Goal: Task Accomplishment & Management: Manage account settings

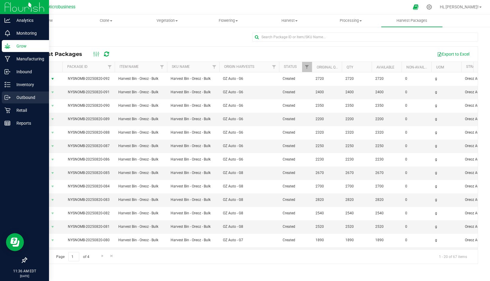
click at [24, 95] on p "Outbound" at bounding box center [28, 97] width 36 height 7
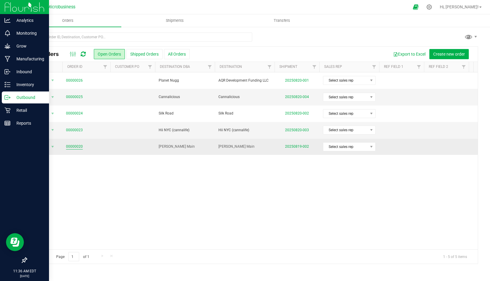
click at [71, 146] on link "00000020" at bounding box center [74, 147] width 17 height 6
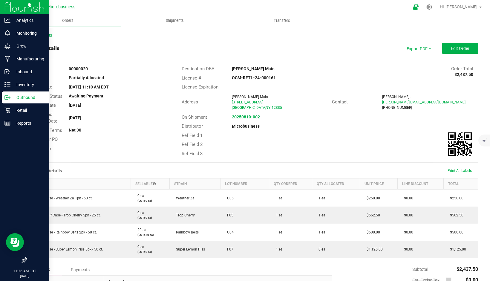
click at [43, 34] on link "Back to Orders" at bounding box center [39, 35] width 26 height 4
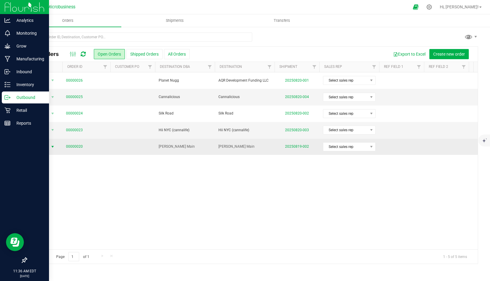
click at [41, 145] on span "Action" at bounding box center [41, 147] width 16 height 8
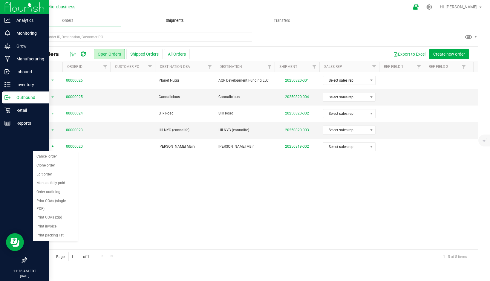
click at [176, 22] on span "Shipments" at bounding box center [175, 20] width 34 height 5
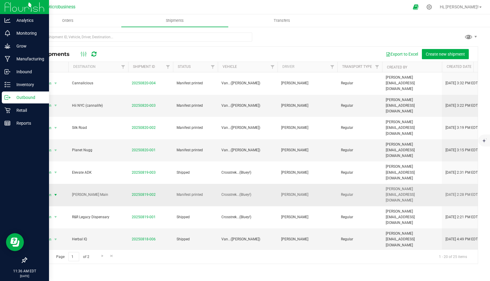
click at [49, 191] on span "Action" at bounding box center [44, 195] width 16 height 8
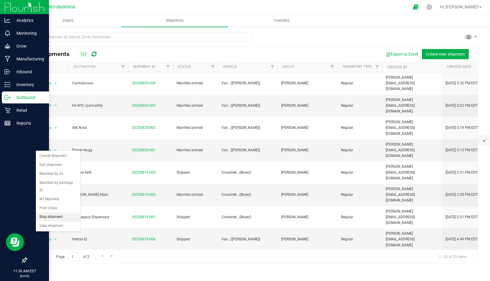
click at [56, 212] on li "Ship shipment" at bounding box center [58, 216] width 45 height 9
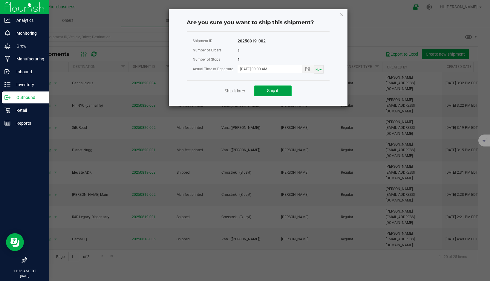
click at [263, 91] on button "Ship it" at bounding box center [272, 90] width 37 height 11
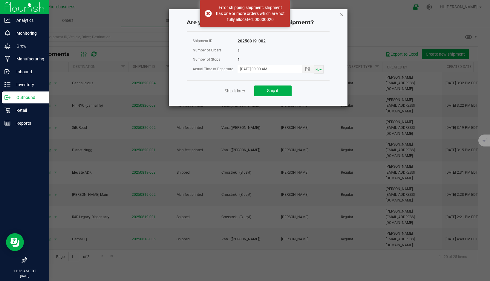
click at [343, 16] on icon "Close" at bounding box center [342, 14] width 4 height 7
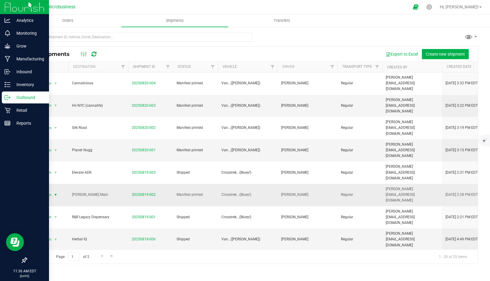
click at [48, 191] on span "Action" at bounding box center [44, 195] width 16 height 8
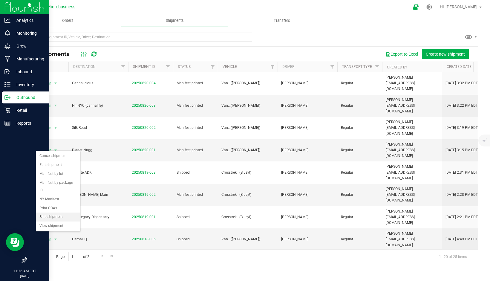
click at [60, 212] on li "Ship shipment" at bounding box center [58, 216] width 45 height 9
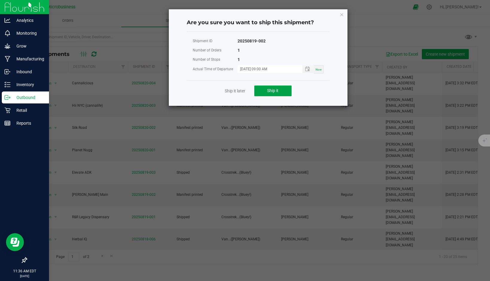
click at [264, 94] on button "Ship it" at bounding box center [272, 90] width 37 height 11
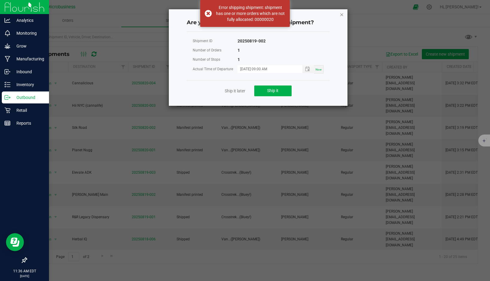
click at [341, 16] on icon "Close" at bounding box center [342, 14] width 4 height 7
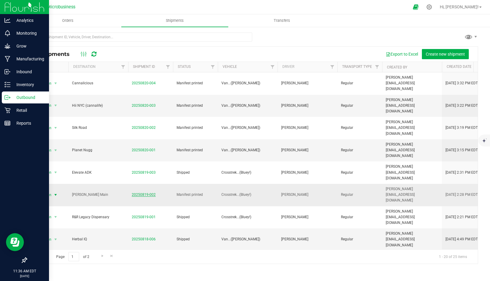
click at [135, 192] on link "20250819-002" at bounding box center [144, 194] width 24 height 4
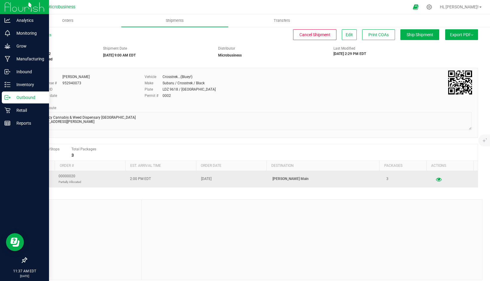
click at [436, 178] on icon "button" at bounding box center [439, 179] width 6 height 4
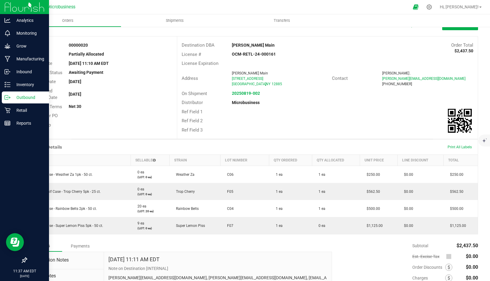
scroll to position [30, 0]
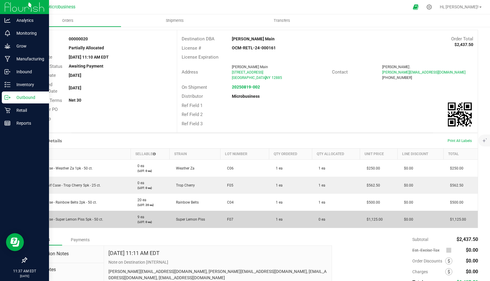
click at [319, 221] on span "0 ea" at bounding box center [321, 219] width 10 height 4
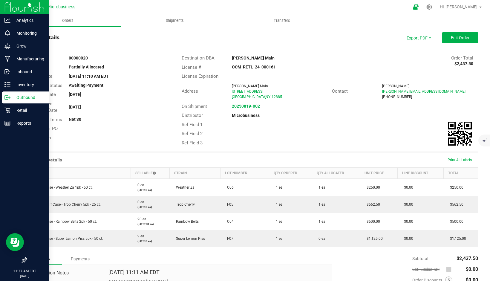
scroll to position [0, 0]
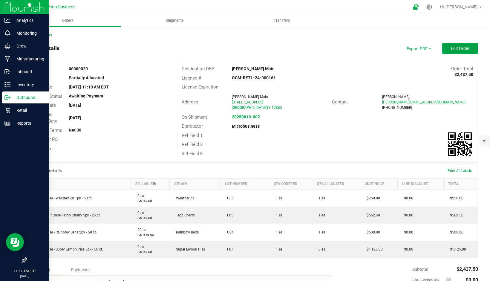
click at [451, 46] on span "Edit Order" at bounding box center [460, 48] width 19 height 5
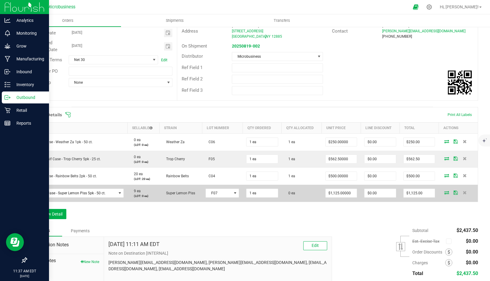
scroll to position [80, 0]
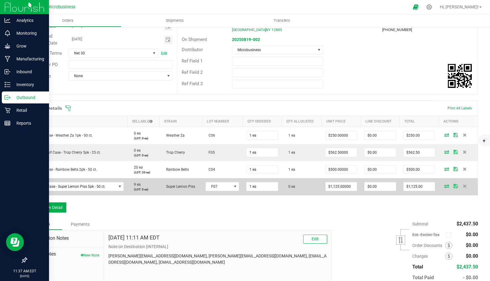
click at [290, 184] on td "0 ea" at bounding box center [302, 186] width 40 height 17
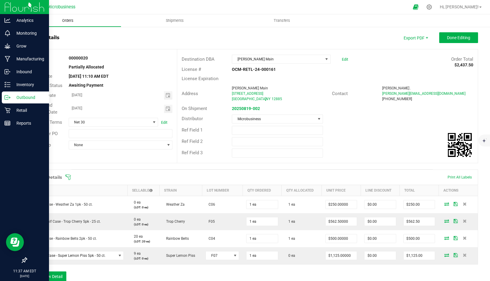
scroll to position [10, 0]
click at [70, 20] on span "Orders" at bounding box center [67, 20] width 27 height 5
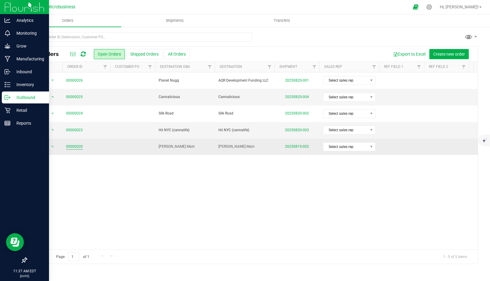
click at [74, 146] on link "00000020" at bounding box center [74, 147] width 17 height 6
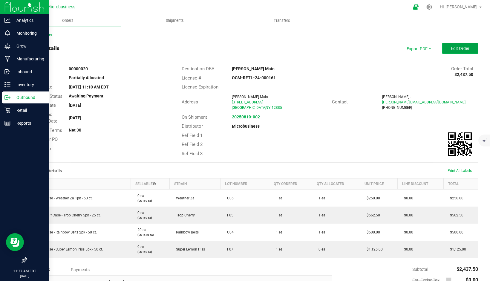
click at [451, 49] on span "Edit Order" at bounding box center [460, 48] width 19 height 5
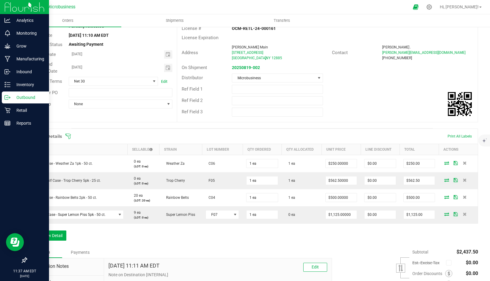
scroll to position [60, 0]
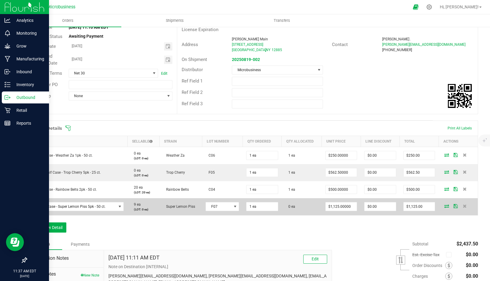
click at [444, 206] on icon at bounding box center [446, 206] width 5 height 4
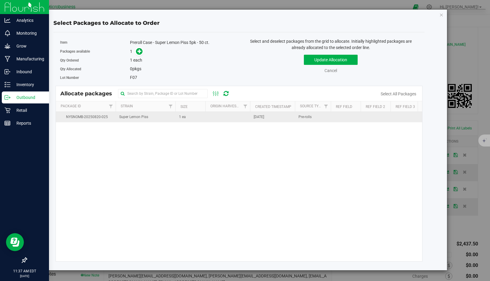
click at [150, 117] on td "Super Lemon Piss" at bounding box center [146, 117] width 60 height 10
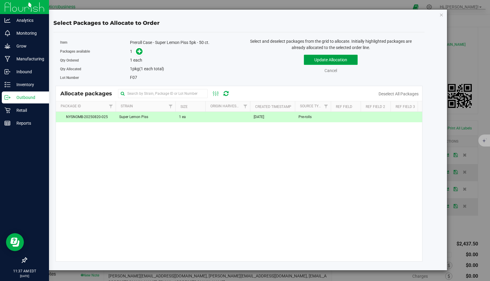
click at [336, 60] on button "Update Allocation" at bounding box center [331, 60] width 54 height 10
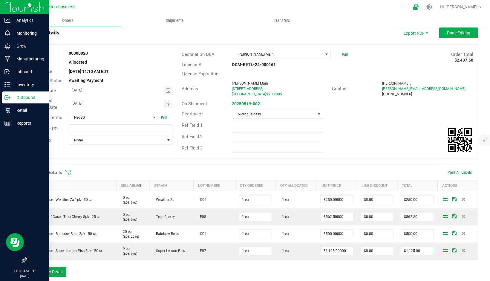
scroll to position [0, 0]
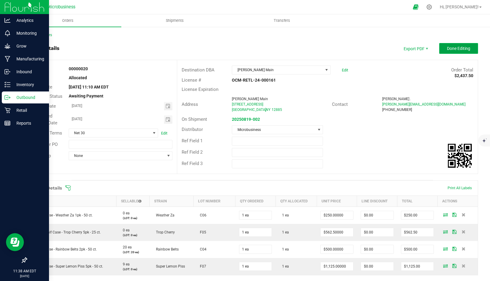
click at [447, 49] on span "Done Editing" at bounding box center [458, 48] width 23 height 5
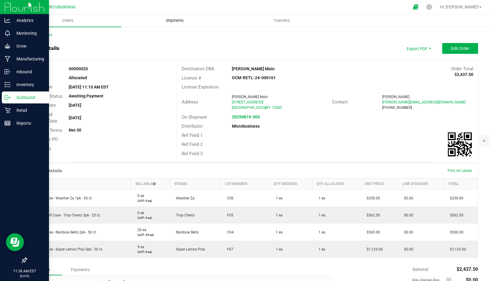
click at [175, 19] on span "Shipments" at bounding box center [175, 20] width 34 height 5
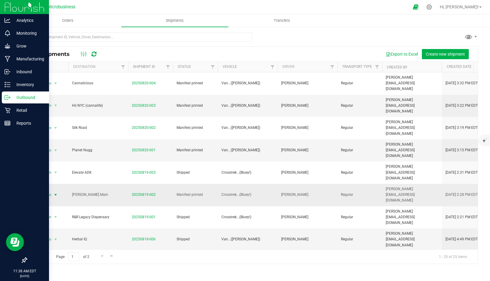
click at [52, 191] on span "select" at bounding box center [55, 195] width 7 height 8
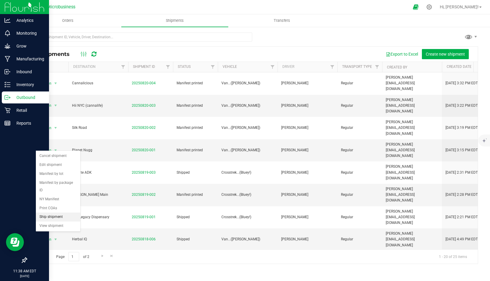
click at [52, 212] on li "Ship shipment" at bounding box center [58, 216] width 45 height 9
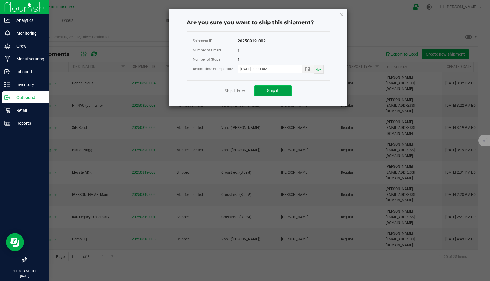
click at [262, 93] on button "Ship it" at bounding box center [272, 90] width 37 height 11
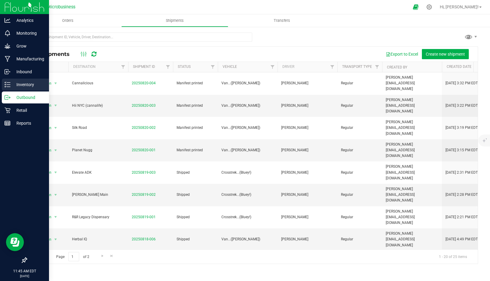
click at [22, 85] on p "Inventory" at bounding box center [28, 84] width 36 height 7
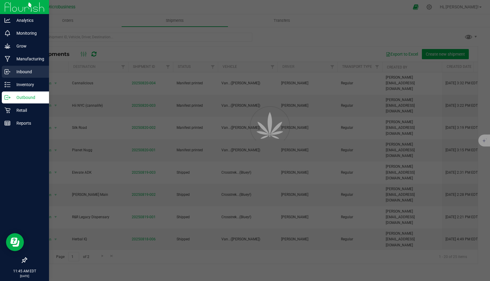
click at [24, 71] on p "Inbound" at bounding box center [28, 71] width 36 height 7
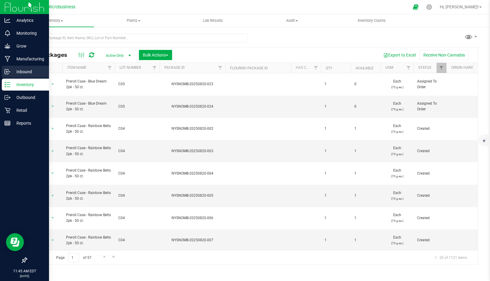
click at [9, 71] on icon at bounding box center [7, 72] width 6 height 6
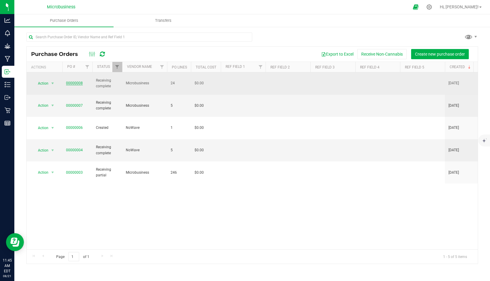
click at [75, 81] on link "00000008" at bounding box center [74, 83] width 17 height 4
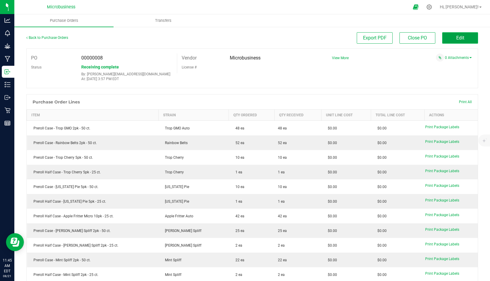
click at [456, 37] on span "Edit" at bounding box center [460, 38] width 8 height 6
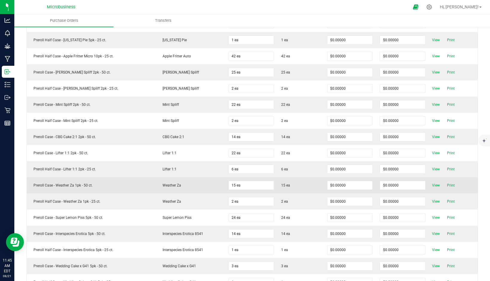
scroll to position [179, 0]
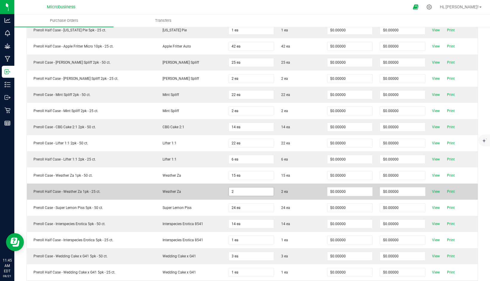
click at [234, 192] on input "2" at bounding box center [251, 191] width 45 height 8
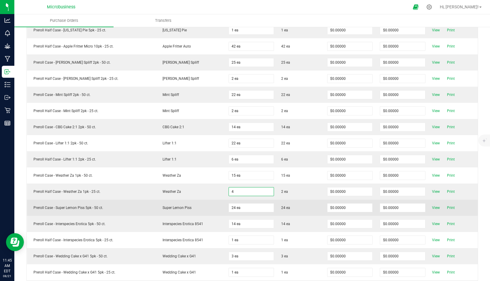
type input "4 ea"
click at [301, 200] on td "24 ea" at bounding box center [301, 208] width 46 height 16
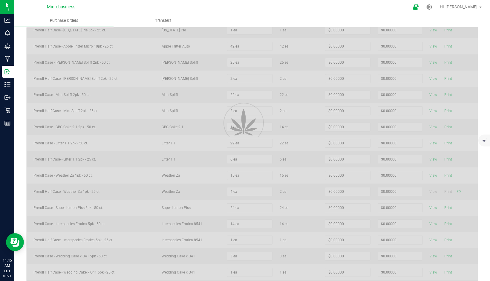
scroll to position [169, 0]
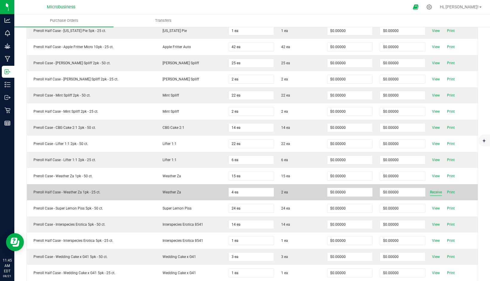
click at [430, 193] on span "Receive" at bounding box center [436, 192] width 12 height 7
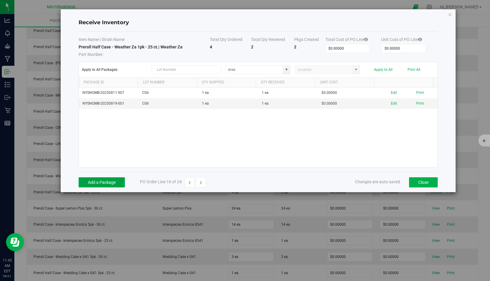
click at [94, 181] on button "Add a Package" at bounding box center [102, 182] width 46 height 10
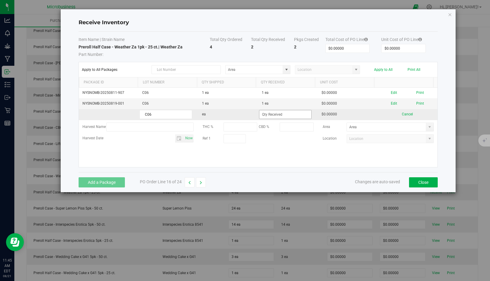
type input "C06"
click at [264, 112] on input at bounding box center [285, 114] width 52 height 8
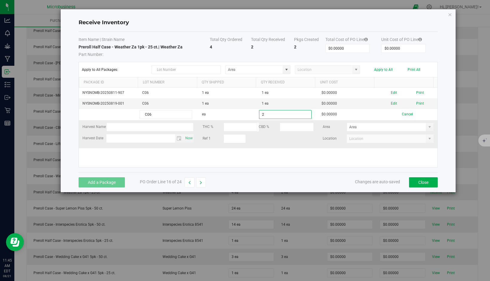
type input "2 ea"
click at [306, 136] on kendo-grid-list "NYSNOMB-20250811-907 C06 1 ea 1 ea $0.00000 Edit Print NYSNOMB-20250819-001 C06…" at bounding box center [258, 127] width 359 height 79
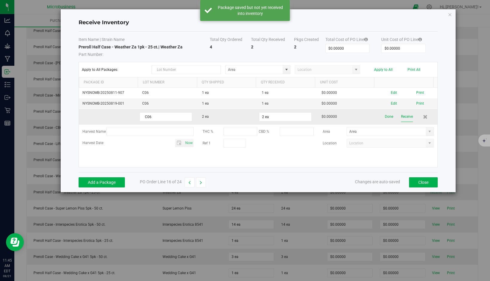
click at [401, 116] on button "Receive" at bounding box center [407, 116] width 12 height 10
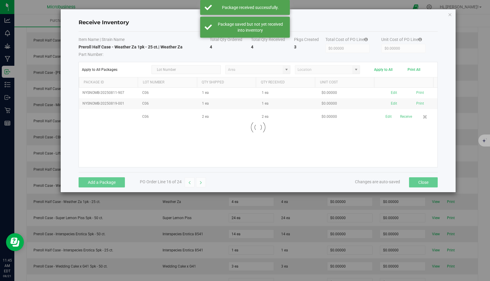
scroll to position [179, 0]
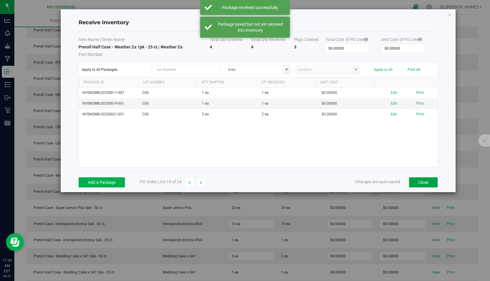
click at [422, 184] on button "Close" at bounding box center [423, 182] width 29 height 10
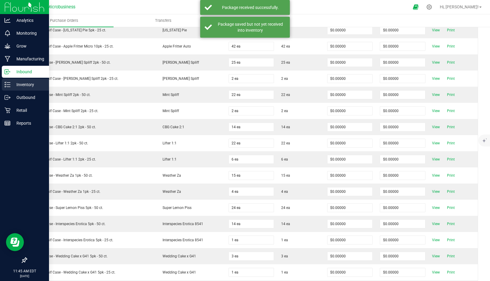
click at [17, 83] on p "Inventory" at bounding box center [28, 84] width 36 height 7
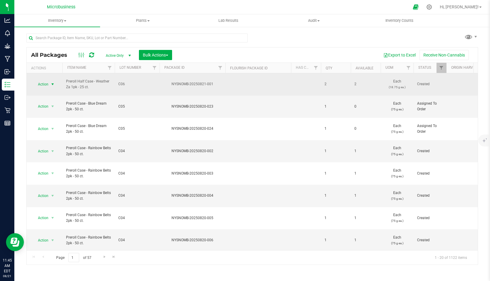
click at [44, 80] on span "Action" at bounding box center [41, 84] width 16 height 8
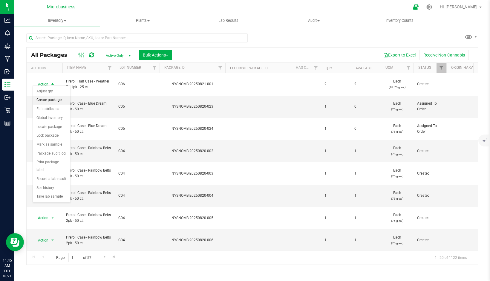
click at [44, 99] on li "Create package" at bounding box center [52, 100] width 38 height 9
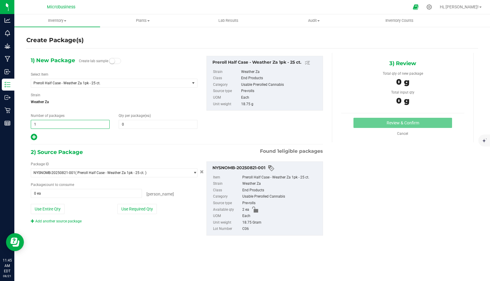
drag, startPoint x: 46, startPoint y: 123, endPoint x: 24, endPoint y: 119, distance: 22.5
click at [24, 119] on div "Create Package(s) 1) New Package Create lab sample Select Item Preroll Half Cas…" at bounding box center [252, 119] width 476 height 187
type input "2"
click at [127, 125] on span at bounding box center [158, 124] width 79 height 9
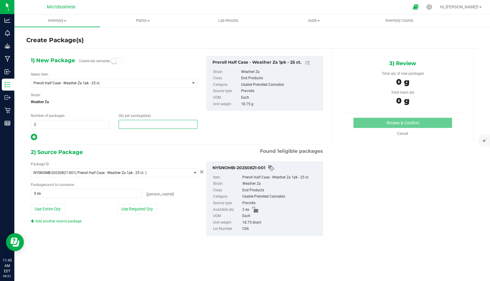
type input "1"
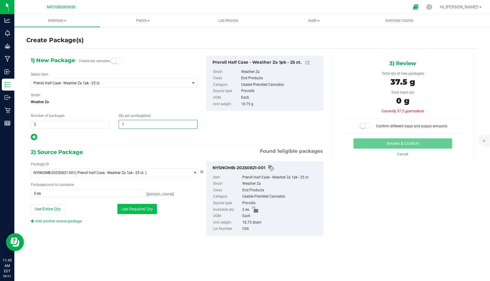
type input "1"
click at [139, 209] on button "Use Required Qty" at bounding box center [136, 209] width 39 height 10
type input "2 ea"
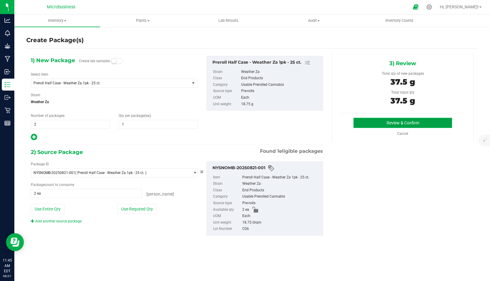
click at [398, 126] on button "Review & Confirm" at bounding box center [402, 123] width 99 height 10
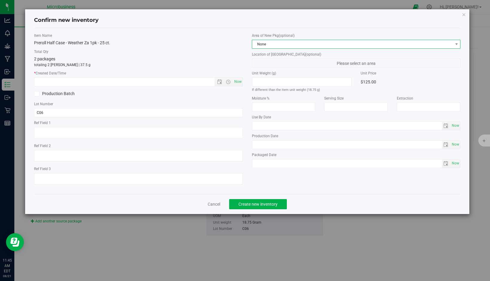
click at [272, 47] on span "None" at bounding box center [352, 44] width 201 height 8
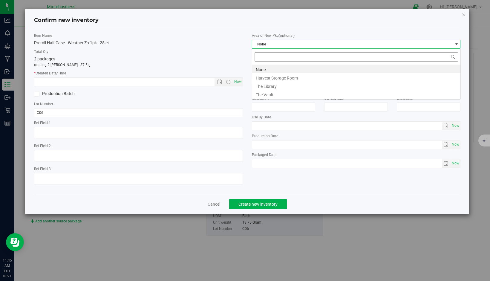
scroll to position [9, 209]
click at [263, 94] on li "The Vault" at bounding box center [356, 94] width 208 height 8
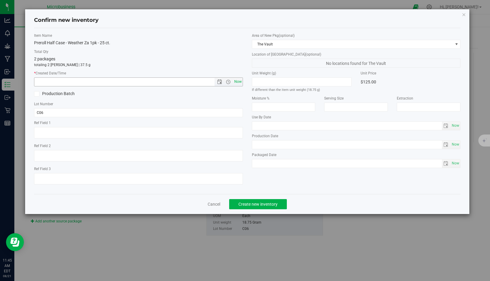
click at [240, 83] on span "Now" at bounding box center [238, 81] width 10 height 9
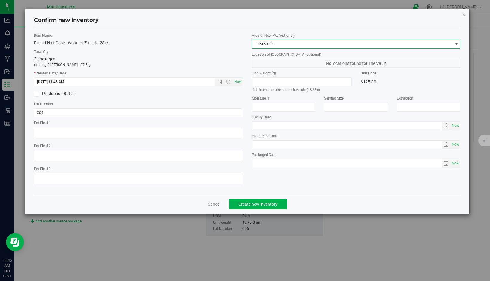
click at [291, 46] on span "The Vault" at bounding box center [352, 44] width 201 height 8
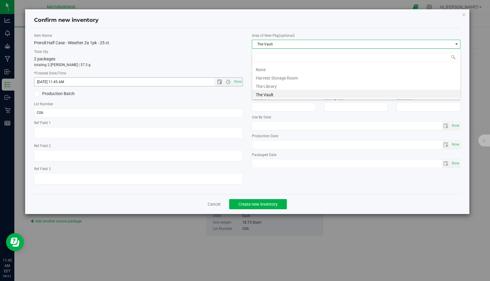
click at [43, 84] on input "[DATE] 11:45 AM" at bounding box center [129, 82] width 190 height 8
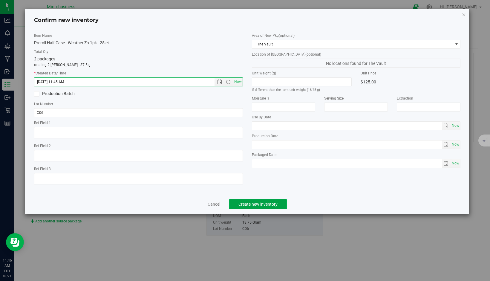
type input "[DATE] 11:45 AM"
click at [248, 202] on span "Create new inventory" at bounding box center [257, 204] width 39 height 5
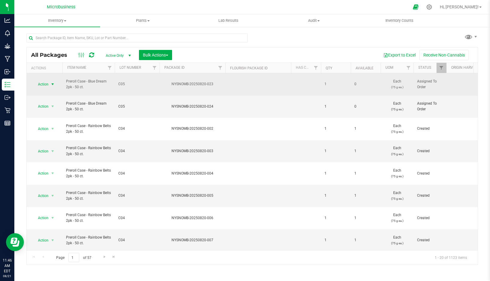
click at [44, 81] on span "Action" at bounding box center [41, 84] width 16 height 8
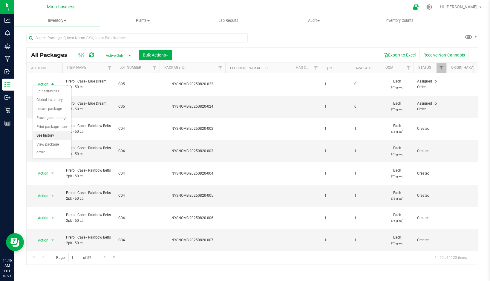
click at [52, 137] on li "See history" at bounding box center [52, 135] width 39 height 9
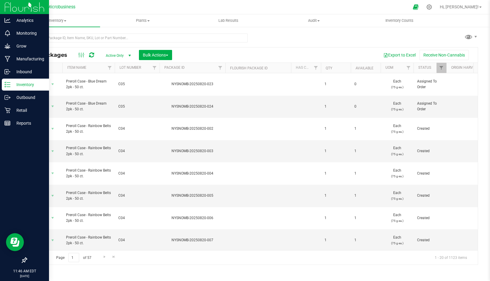
click at [19, 84] on p "Inventory" at bounding box center [28, 84] width 36 height 7
click at [11, 72] on p "Inbound" at bounding box center [28, 71] width 36 height 7
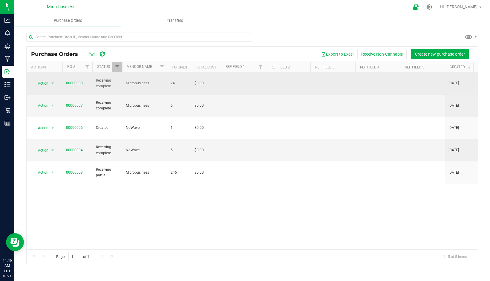
click at [74, 83] on span "00000008" at bounding box center [74, 83] width 17 height 6
click at [78, 81] on link "00000008" at bounding box center [74, 83] width 17 height 4
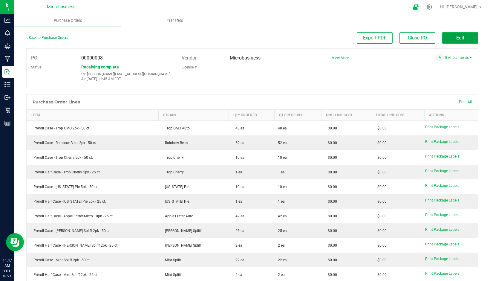
click at [457, 39] on span "Edit" at bounding box center [460, 38] width 8 height 6
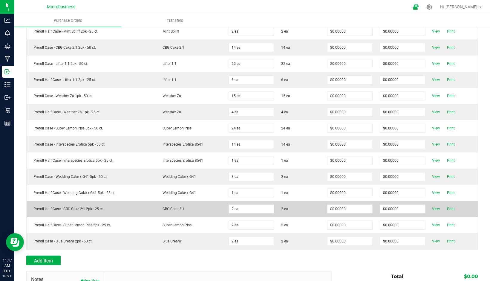
scroll to position [259, 0]
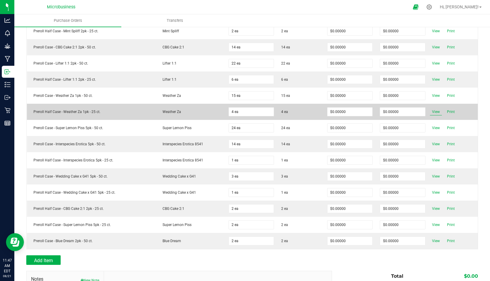
click at [433, 111] on span "View" at bounding box center [436, 111] width 12 height 7
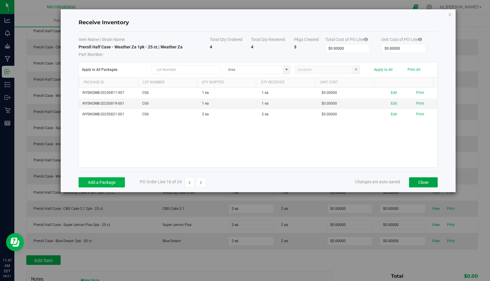
click at [418, 185] on button "Close" at bounding box center [423, 182] width 29 height 10
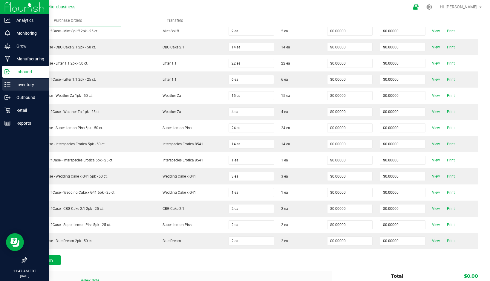
click at [13, 82] on p "Inventory" at bounding box center [28, 84] width 36 height 7
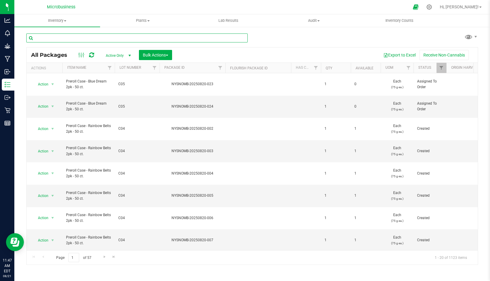
click at [106, 37] on input "text" at bounding box center [136, 37] width 221 height 9
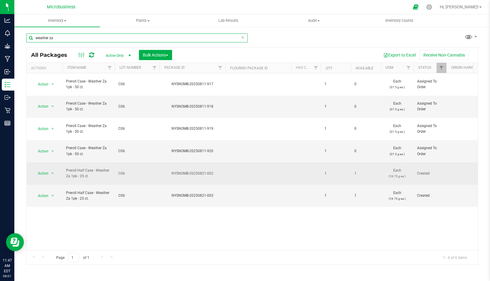
type input "weather za"
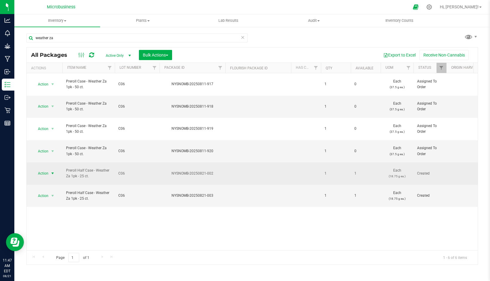
click at [42, 169] on span "Action" at bounding box center [41, 173] width 16 height 8
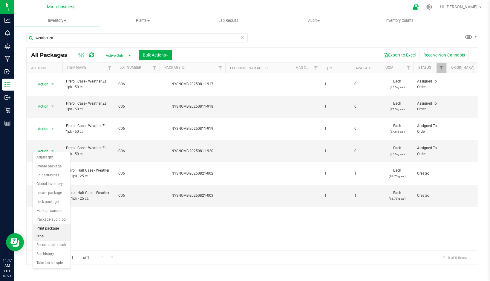
click at [64, 230] on li "Print package label" at bounding box center [52, 232] width 38 height 16
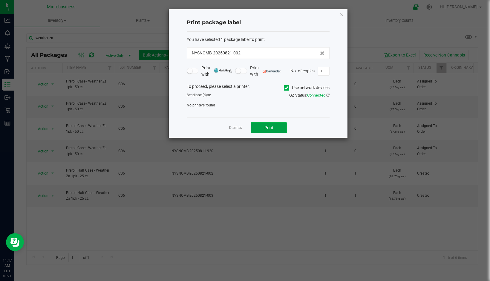
click at [261, 129] on button "Print" at bounding box center [269, 127] width 36 height 11
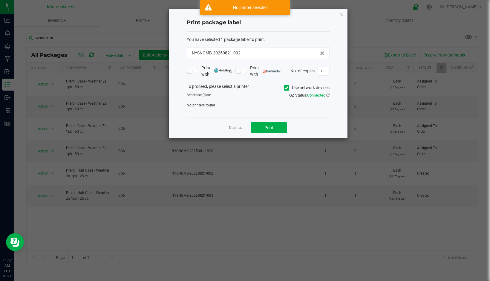
click at [285, 88] on icon at bounding box center [286, 88] width 4 height 0
click at [0, 0] on input "Use network devices" at bounding box center [0, 0] width 0 height 0
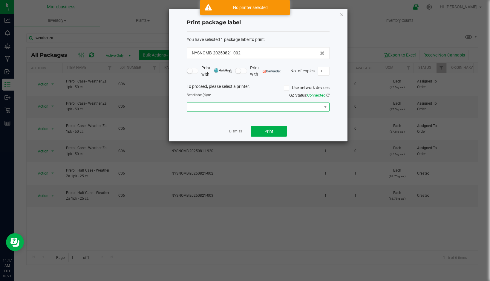
click at [255, 106] on span at bounding box center [254, 107] width 135 height 8
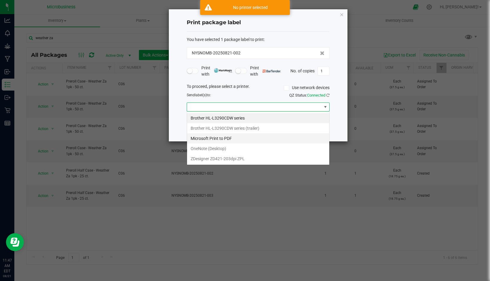
scroll to position [9, 143]
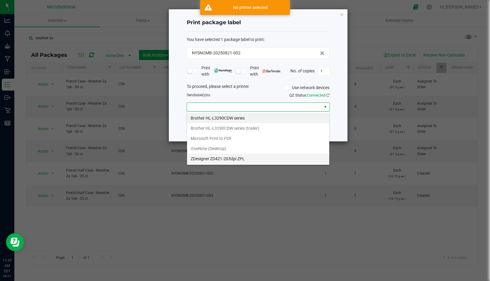
click at [230, 159] on ZPL "ZDesigner ZD421-203dpi ZPL" at bounding box center [258, 159] width 142 height 10
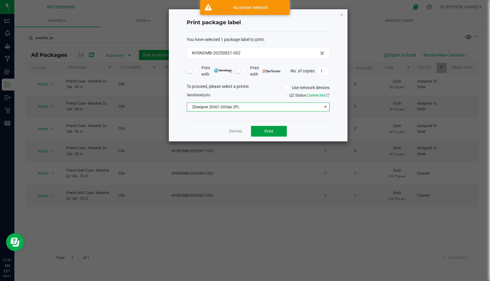
click at [265, 132] on span "Print" at bounding box center [268, 131] width 9 height 5
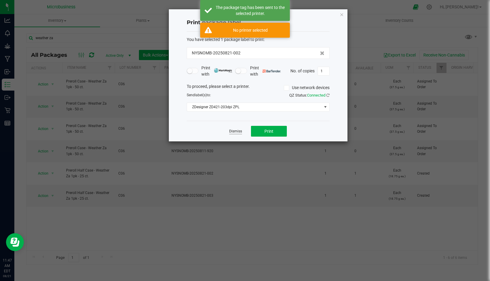
click at [232, 129] on link "Dismiss" at bounding box center [235, 131] width 13 height 5
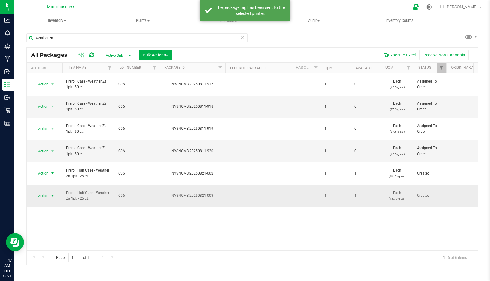
click at [45, 192] on span "Action" at bounding box center [41, 196] width 16 height 8
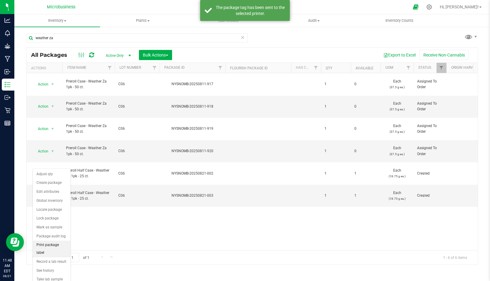
click at [56, 245] on li "Print package label" at bounding box center [52, 249] width 38 height 16
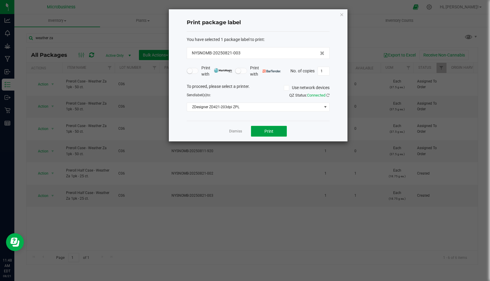
click at [268, 132] on span "Print" at bounding box center [268, 131] width 9 height 5
drag, startPoint x: 244, startPoint y: 139, endPoint x: 233, endPoint y: 133, distance: 13.1
click at [233, 134] on div "Dismiss Print" at bounding box center [258, 131] width 143 height 21
click at [233, 133] on link "Dismiss" at bounding box center [235, 131] width 13 height 5
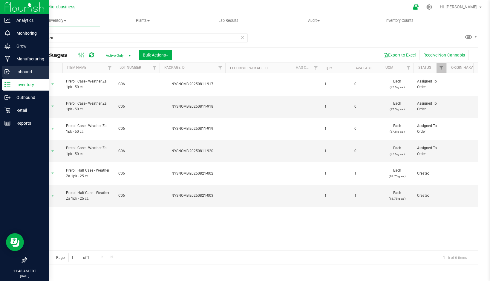
click at [20, 72] on p "Inbound" at bounding box center [28, 71] width 36 height 7
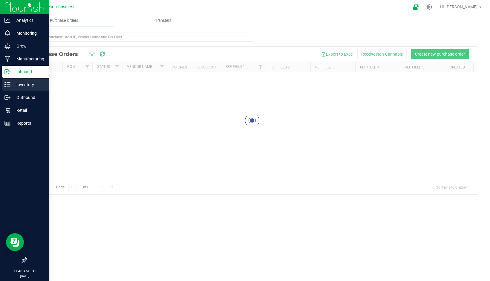
click at [21, 84] on p "Inventory" at bounding box center [28, 84] width 36 height 7
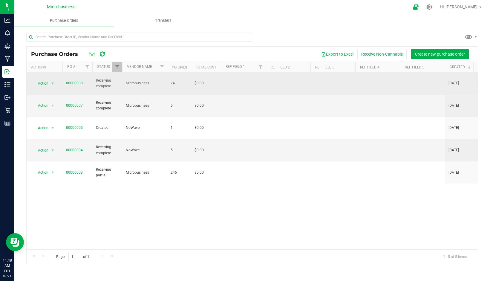
click at [79, 81] on link "00000008" at bounding box center [74, 83] width 17 height 4
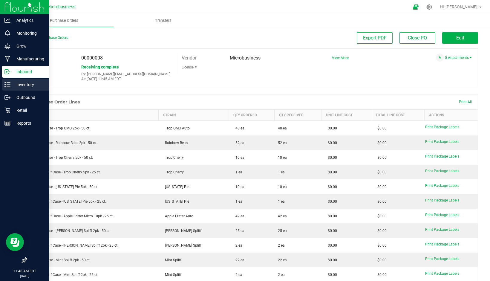
click at [9, 82] on icon at bounding box center [7, 85] width 6 height 6
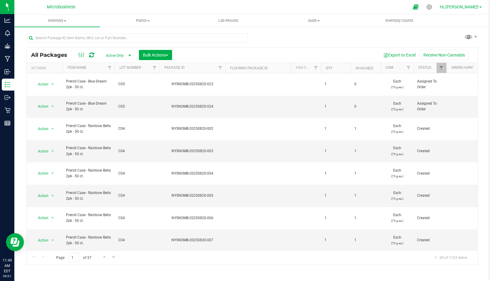
click at [468, 9] on span "Hi, [PERSON_NAME]!" at bounding box center [459, 6] width 39 height 5
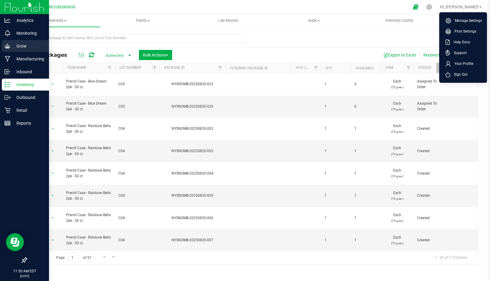
click at [21, 48] on p "Grow" at bounding box center [28, 45] width 36 height 7
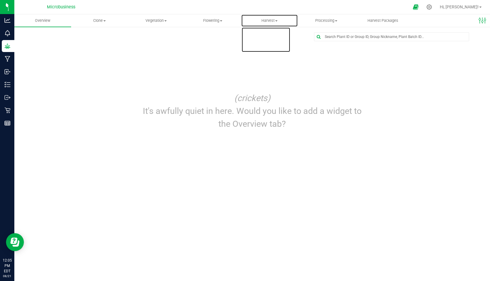
drag, startPoint x: 244, startPoint y: 16, endPoint x: 212, endPoint y: -2, distance: 36.2
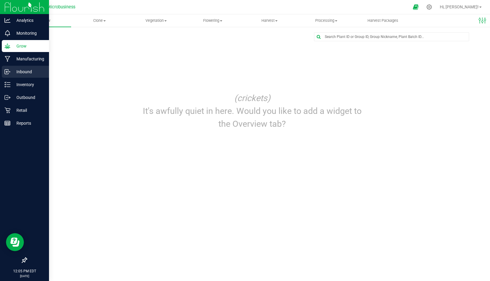
drag, startPoint x: 212, startPoint y: -2, endPoint x: 10, endPoint y: 72, distance: 216.1
click at [10, 72] on circle at bounding box center [9, 71] width 1 height 1
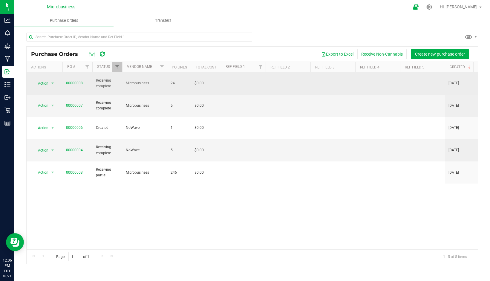
click at [76, 81] on link "00000008" at bounding box center [74, 83] width 17 height 4
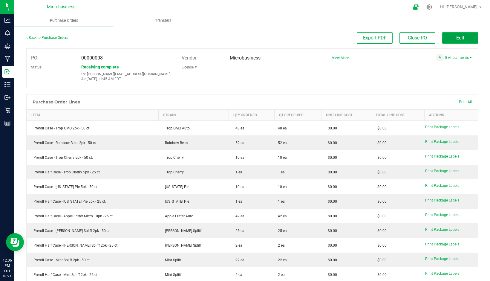
click at [445, 41] on button "Edit" at bounding box center [460, 37] width 36 height 11
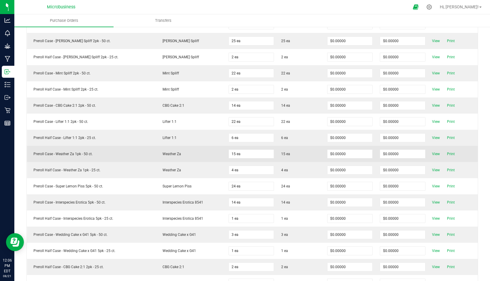
scroll to position [209, 0]
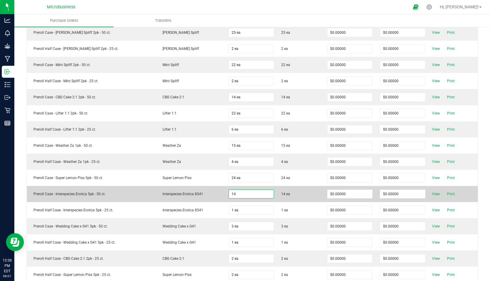
click at [230, 194] on input "14" at bounding box center [251, 194] width 45 height 8
type input "27 ea"
click at [218, 195] on td "Interspecies Erotica 8541" at bounding box center [190, 194] width 69 height 16
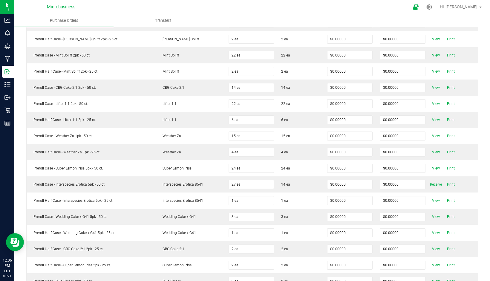
scroll to position [199, 0]
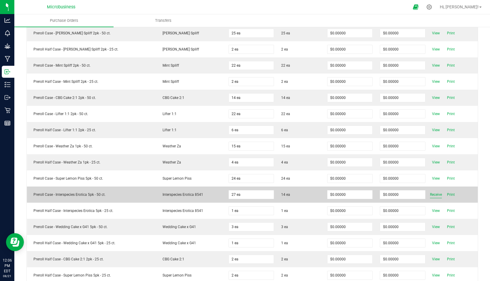
click at [430, 193] on span "Receive" at bounding box center [436, 194] width 12 height 7
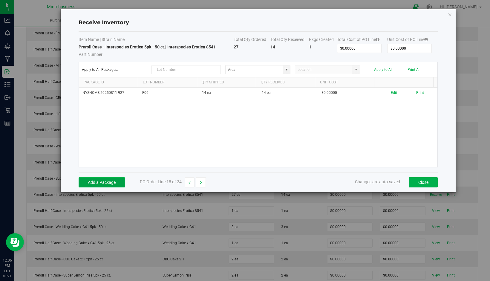
click at [101, 181] on button "Add a Package" at bounding box center [102, 182] width 46 height 10
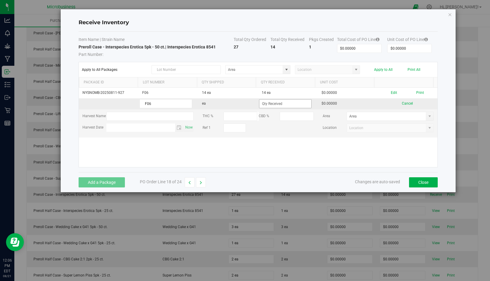
type input "F06"
click at [264, 105] on input at bounding box center [285, 103] width 52 height 8
type input "13 ea"
click at [331, 171] on div "Item Name | Strain Name Total Qty Ordered Total Qty Received Pkgs Created Total…" at bounding box center [258, 102] width 359 height 140
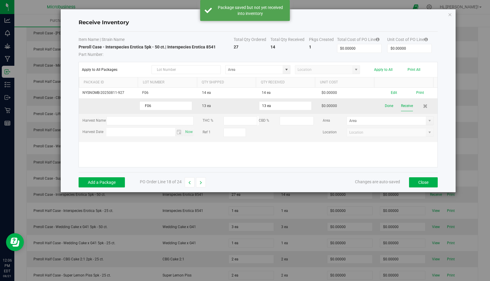
click at [401, 104] on button "Receive" at bounding box center [407, 106] width 12 height 10
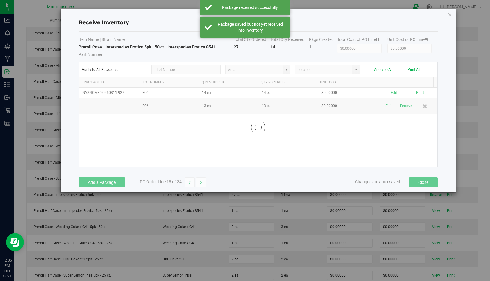
scroll to position [209, 0]
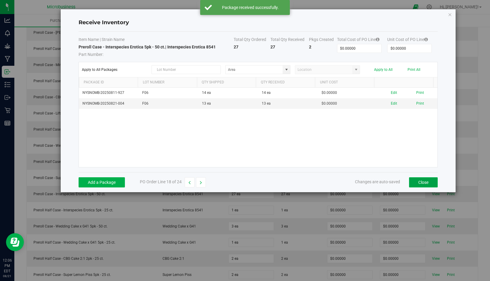
click at [422, 182] on button "Close" at bounding box center [423, 182] width 29 height 10
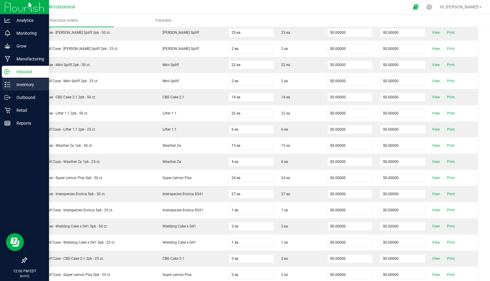
click at [8, 85] on icon at bounding box center [7, 85] width 6 height 6
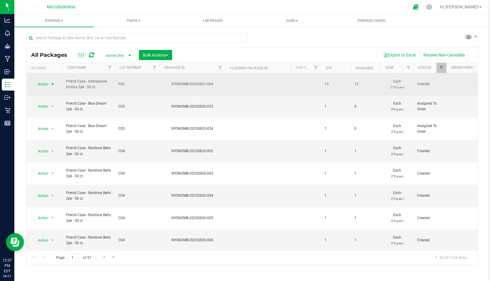
click at [54, 82] on span "select" at bounding box center [52, 84] width 5 height 5
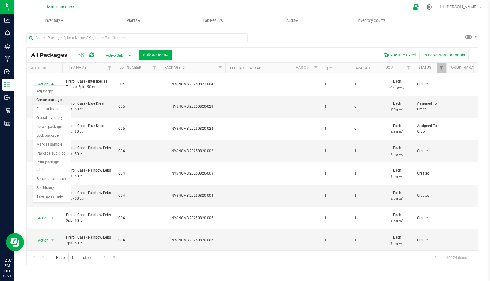
click at [52, 101] on li "Create package" at bounding box center [52, 100] width 38 height 9
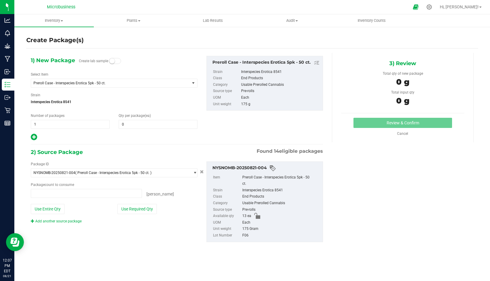
type input "0 ea"
click at [85, 124] on span "1 1" at bounding box center [70, 124] width 79 height 9
type input "13"
click at [143, 126] on span at bounding box center [158, 124] width 79 height 9
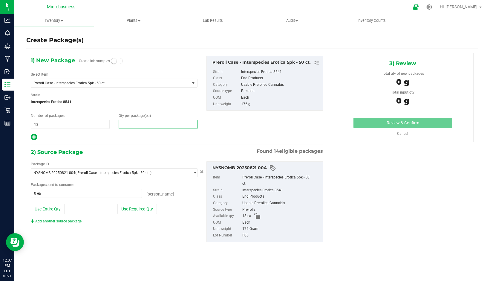
type input "1"
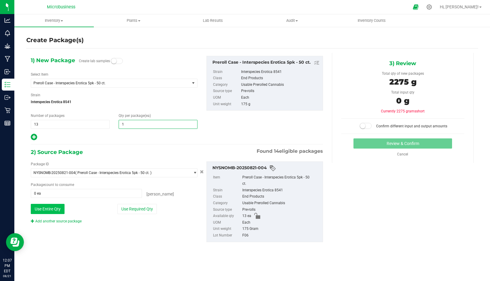
type input "1"
click at [57, 207] on button "Use Entire Qty" at bounding box center [48, 209] width 34 height 10
type input "13 ea"
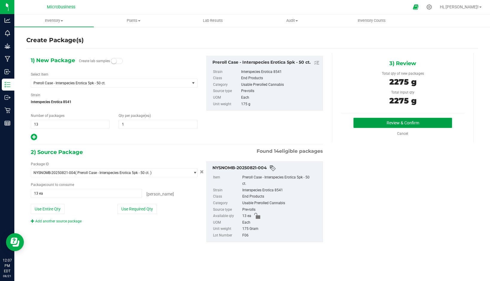
click at [373, 123] on button "Review & Confirm" at bounding box center [402, 123] width 99 height 10
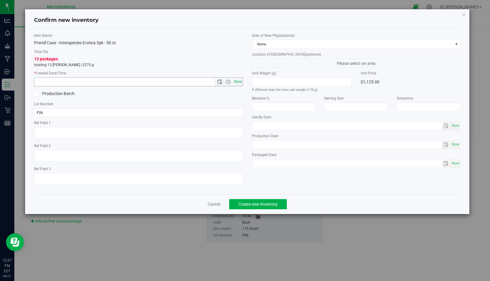
click at [238, 83] on span "Now" at bounding box center [238, 81] width 10 height 9
type input "8/21/2025 12:07 PM"
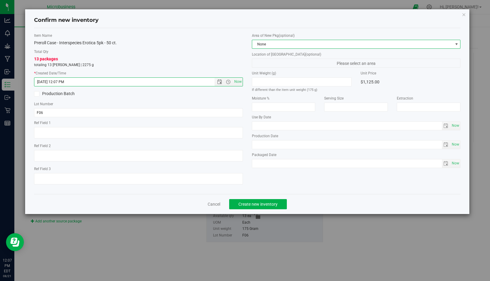
click at [456, 44] on span at bounding box center [456, 44] width 5 height 5
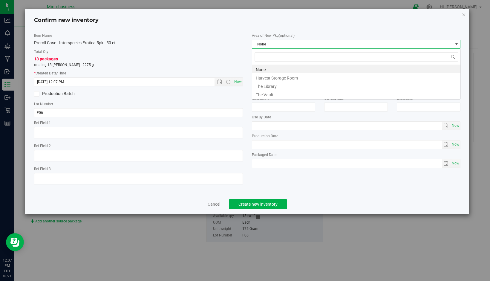
scroll to position [9, 209]
click at [306, 94] on li "The Vault" at bounding box center [356, 94] width 208 height 8
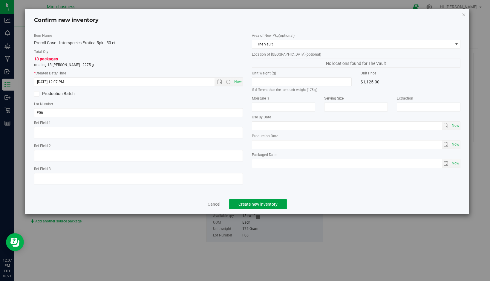
click at [253, 206] on span "Create new inventory" at bounding box center [257, 204] width 39 height 5
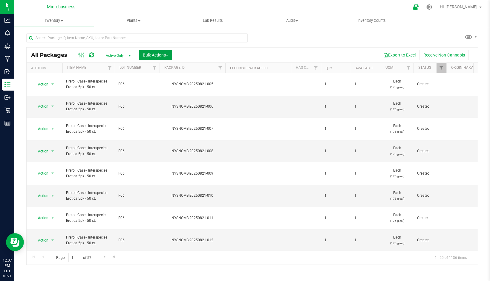
click at [167, 56] on span "Bulk Actions" at bounding box center [155, 55] width 25 height 5
click at [160, 122] on span "Print package labels" at bounding box center [161, 123] width 36 height 5
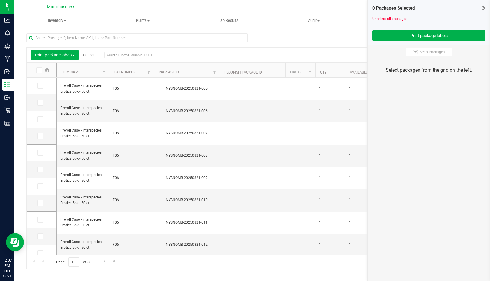
click at [40, 70] on icon at bounding box center [39, 70] width 4 height 0
click at [0, 0] on input "checkbox" at bounding box center [0, 0] width 0 height 0
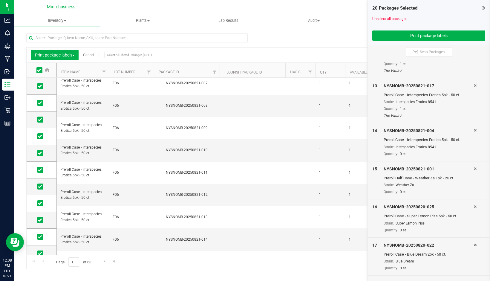
scroll to position [538, 0]
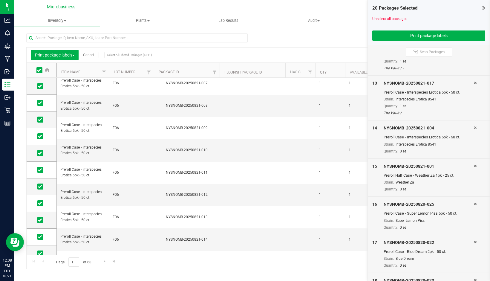
click at [474, 128] on icon at bounding box center [475, 128] width 3 height 4
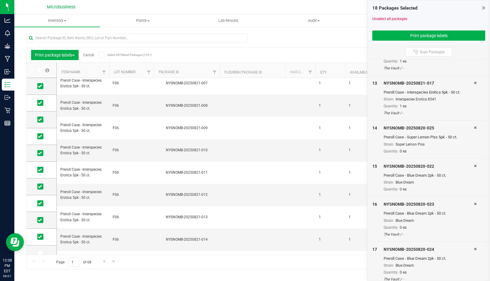
click at [474, 128] on icon at bounding box center [475, 128] width 3 height 4
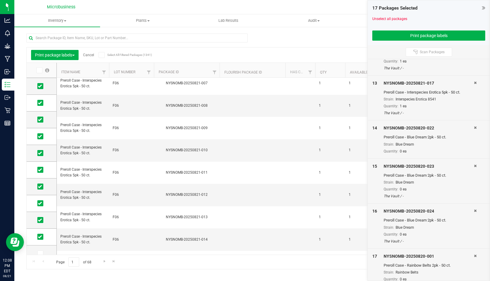
click at [474, 128] on icon at bounding box center [475, 128] width 3 height 4
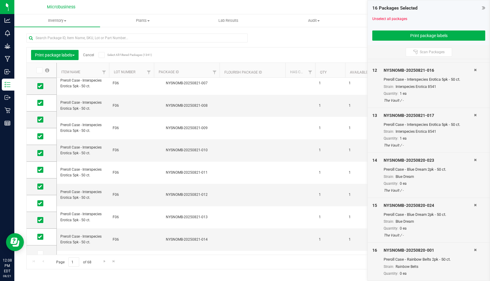
click at [474, 160] on icon at bounding box center [475, 160] width 3 height 4
click at [474, 205] on icon at bounding box center [475, 205] width 3 height 4
click at [474, 252] on span at bounding box center [475, 250] width 3 height 4
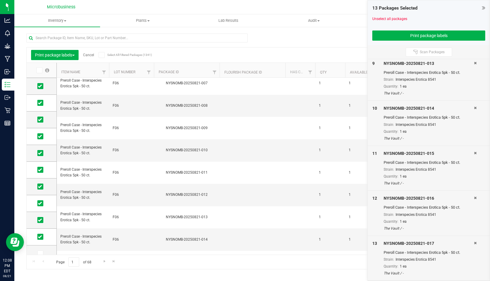
scroll to position [378, 0]
click at [427, 37] on button "Print package labels" at bounding box center [428, 35] width 113 height 10
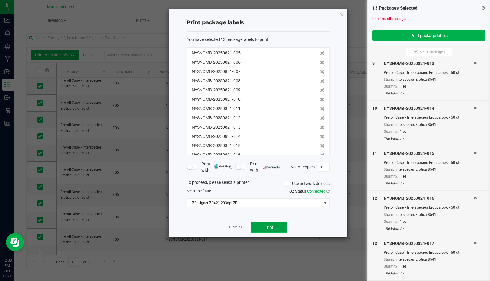
click at [263, 227] on button "Print" at bounding box center [269, 227] width 36 height 11
click at [341, 14] on icon "button" at bounding box center [342, 14] width 4 height 7
